Goal: Task Accomplishment & Management: Complete application form

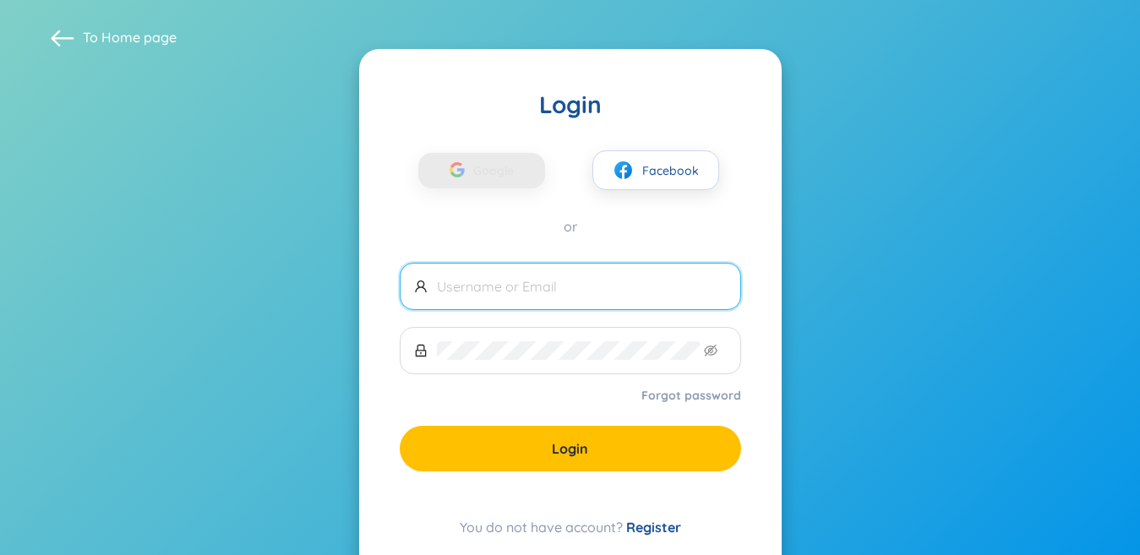
click at [648, 293] on input "text" at bounding box center [582, 286] width 290 height 19
click at [648, 342] on span at bounding box center [570, 350] width 341 height 47
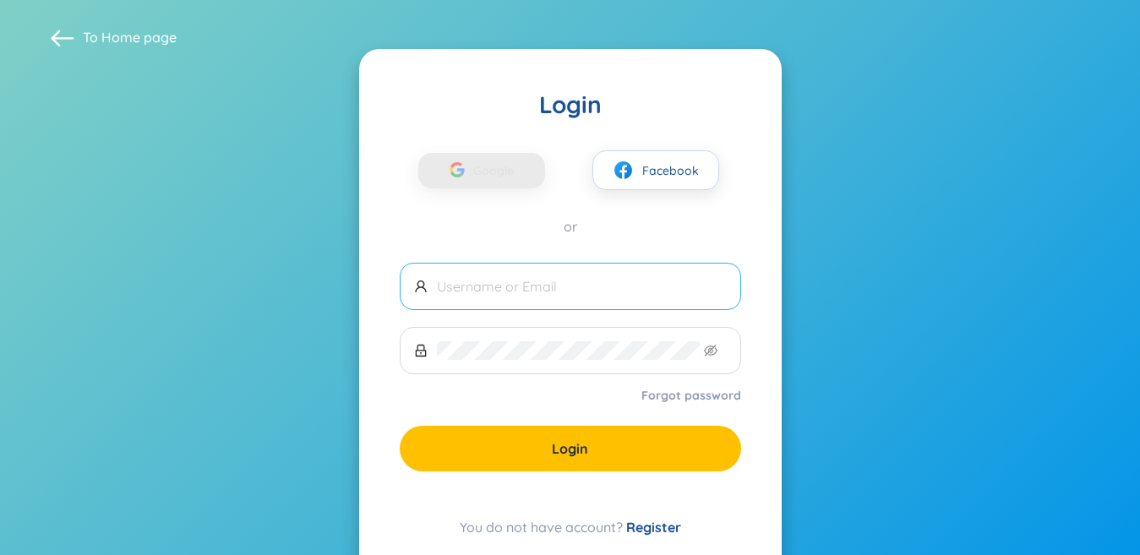
click at [650, 301] on span at bounding box center [570, 286] width 341 height 47
click at [623, 286] on input "text" at bounding box center [582, 286] width 290 height 19
drag, startPoint x: 656, startPoint y: 303, endPoint x: 653, endPoint y: 295, distance: 8.8
click at [653, 303] on span at bounding box center [570, 286] width 341 height 47
type input "k"
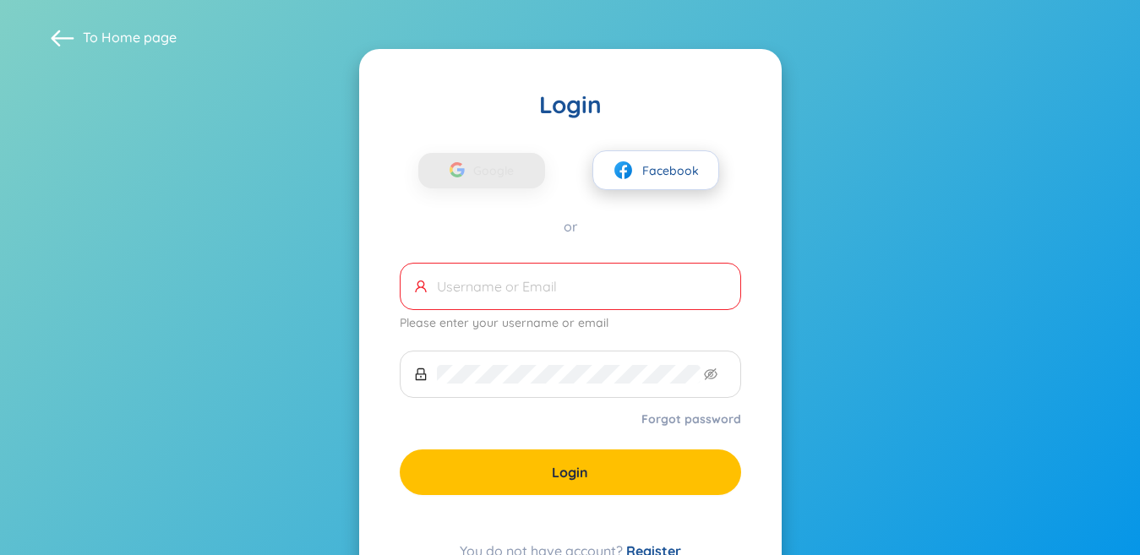
click at [631, 162] on img at bounding box center [622, 170] width 21 height 21
click at [564, 271] on span at bounding box center [570, 286] width 341 height 47
click at [563, 310] on div "Please enter your username or email" at bounding box center [570, 298] width 341 height 71
click at [563, 302] on span at bounding box center [570, 286] width 341 height 47
drag, startPoint x: 642, startPoint y: 307, endPoint x: 744, endPoint y: 247, distance: 118.5
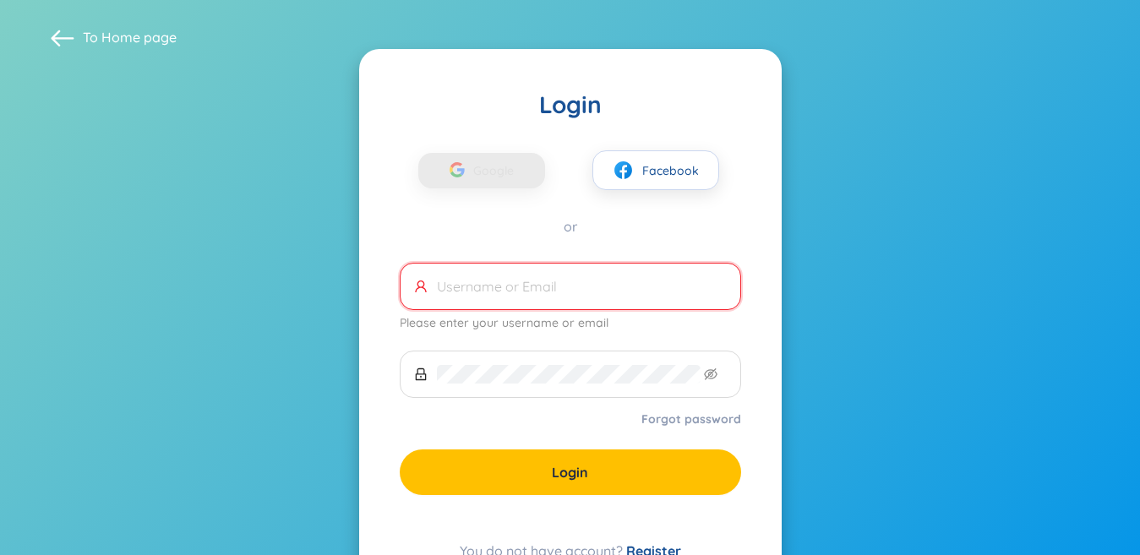
click at [643, 307] on span at bounding box center [570, 286] width 341 height 47
click at [1085, 62] on section "To Home page Login Google Facebook or Please enter your username or email Forgo…" at bounding box center [570, 313] width 1140 height 627
drag, startPoint x: 638, startPoint y: 297, endPoint x: 633, endPoint y: 286, distance: 12.1
click at [634, 294] on span at bounding box center [570, 286] width 341 height 47
click at [631, 284] on input "text" at bounding box center [582, 286] width 290 height 19
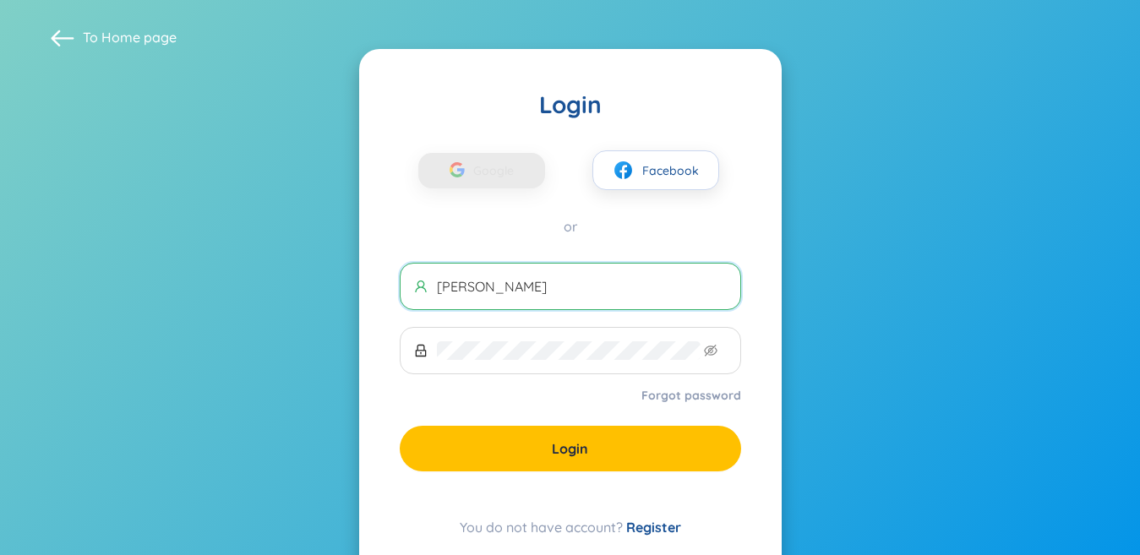
type input "[PERSON_NAME]"
